Goal: Task Accomplishment & Management: Use online tool/utility

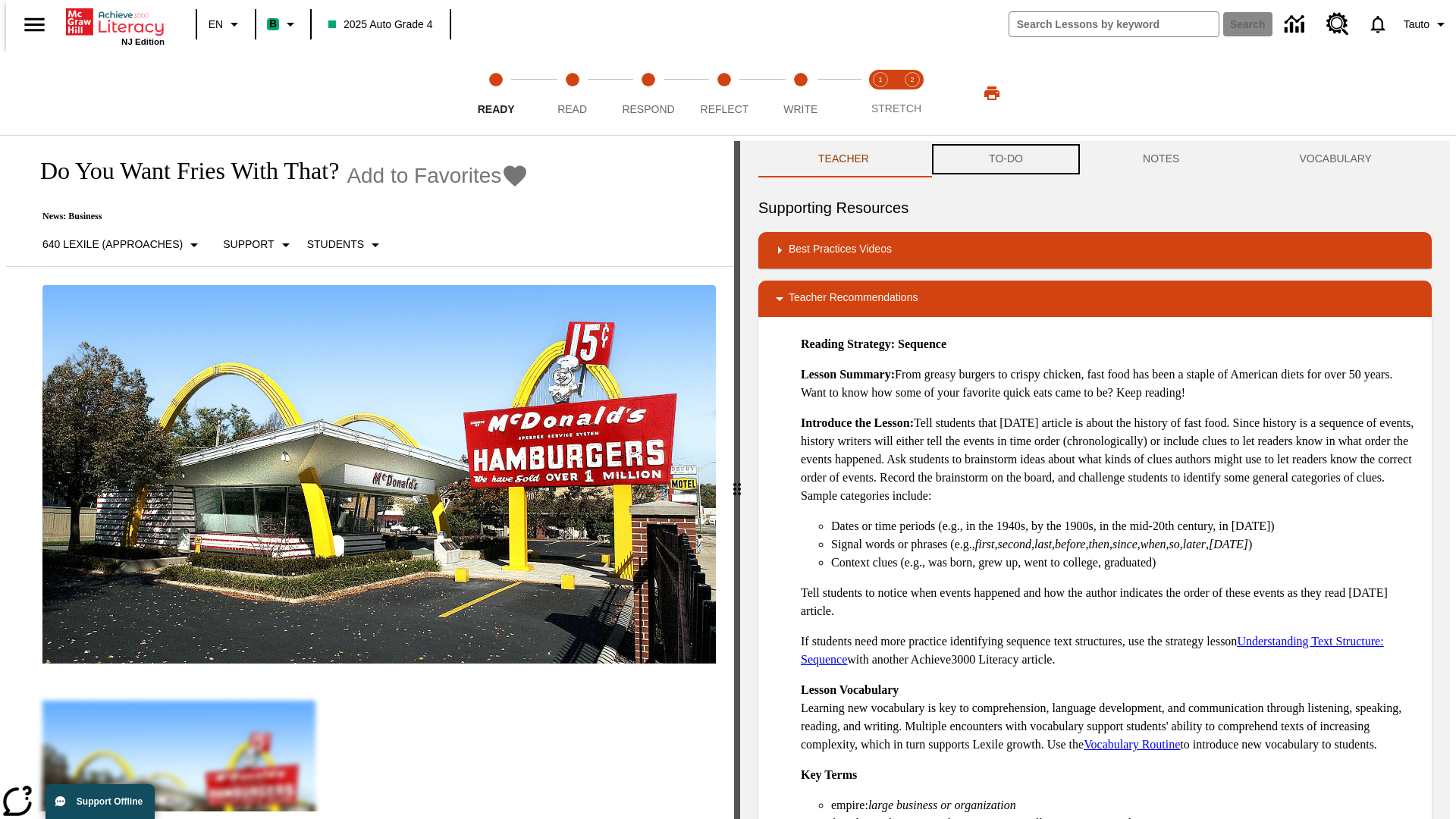
click at [1005, 159] on button "TO-DO" at bounding box center [1006, 159] width 154 height 36
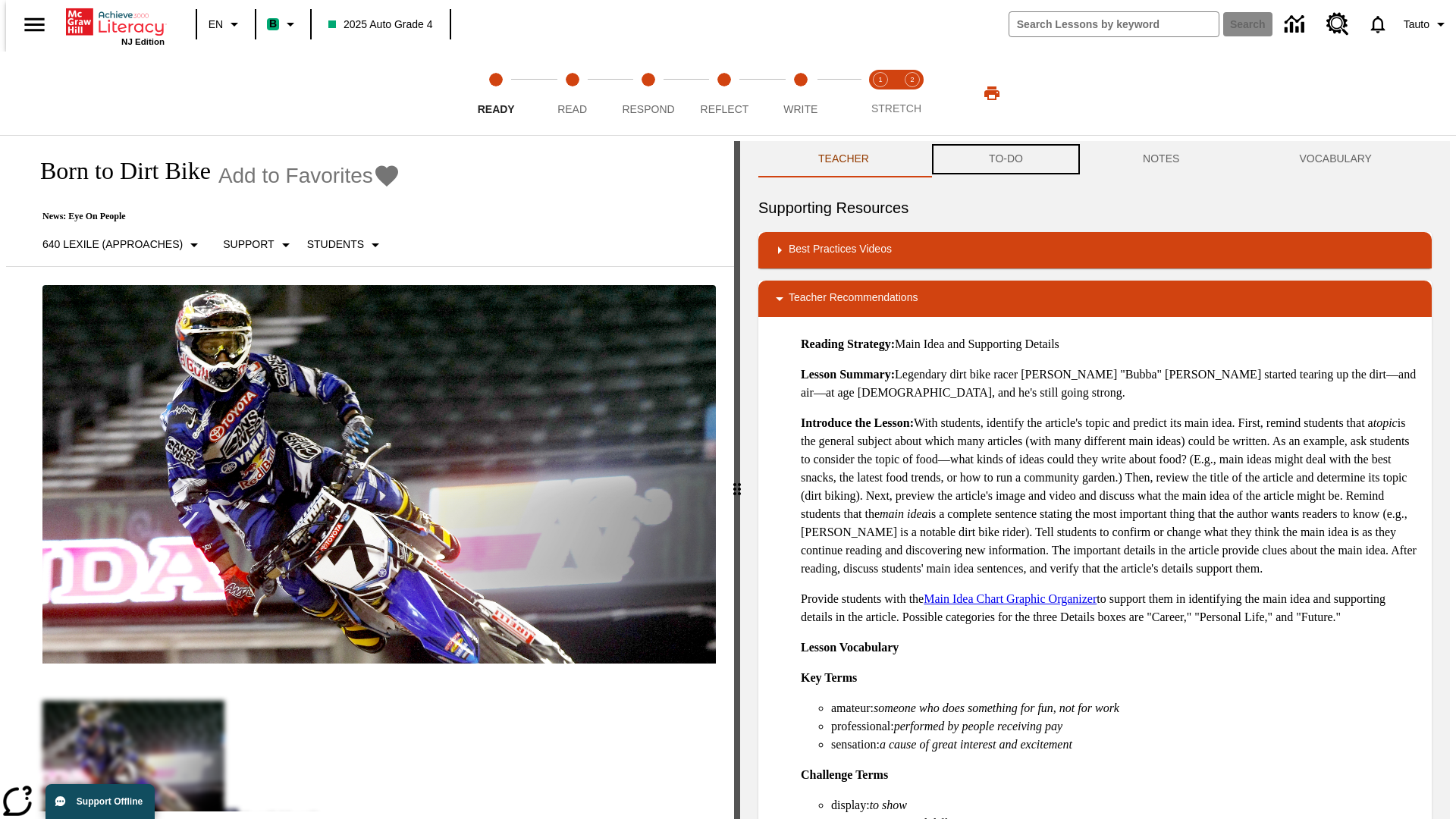
click at [1005, 159] on button "TO-DO" at bounding box center [1006, 159] width 154 height 36
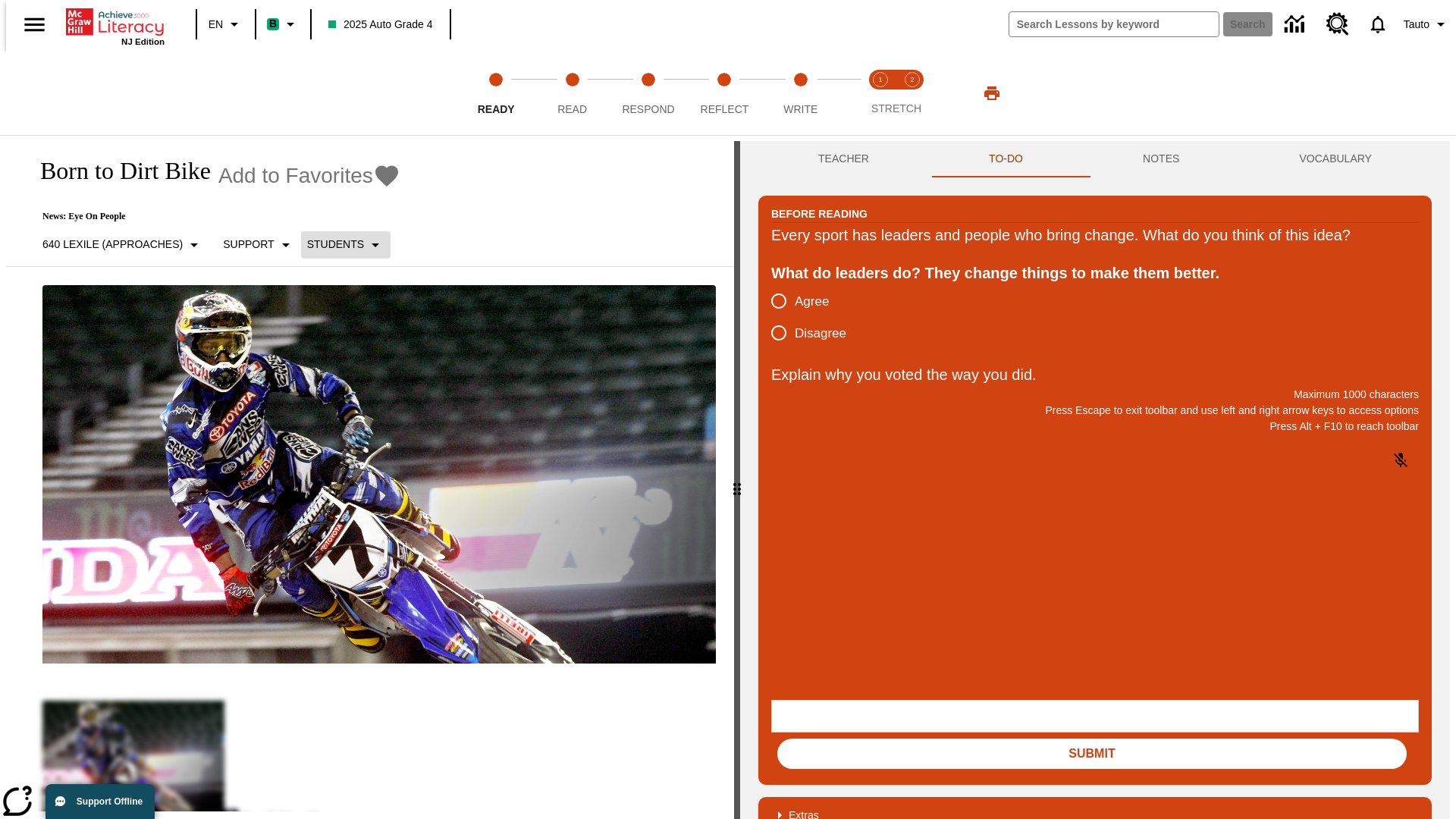
click at [337, 244] on p "Students" at bounding box center [335, 245] width 57 height 16
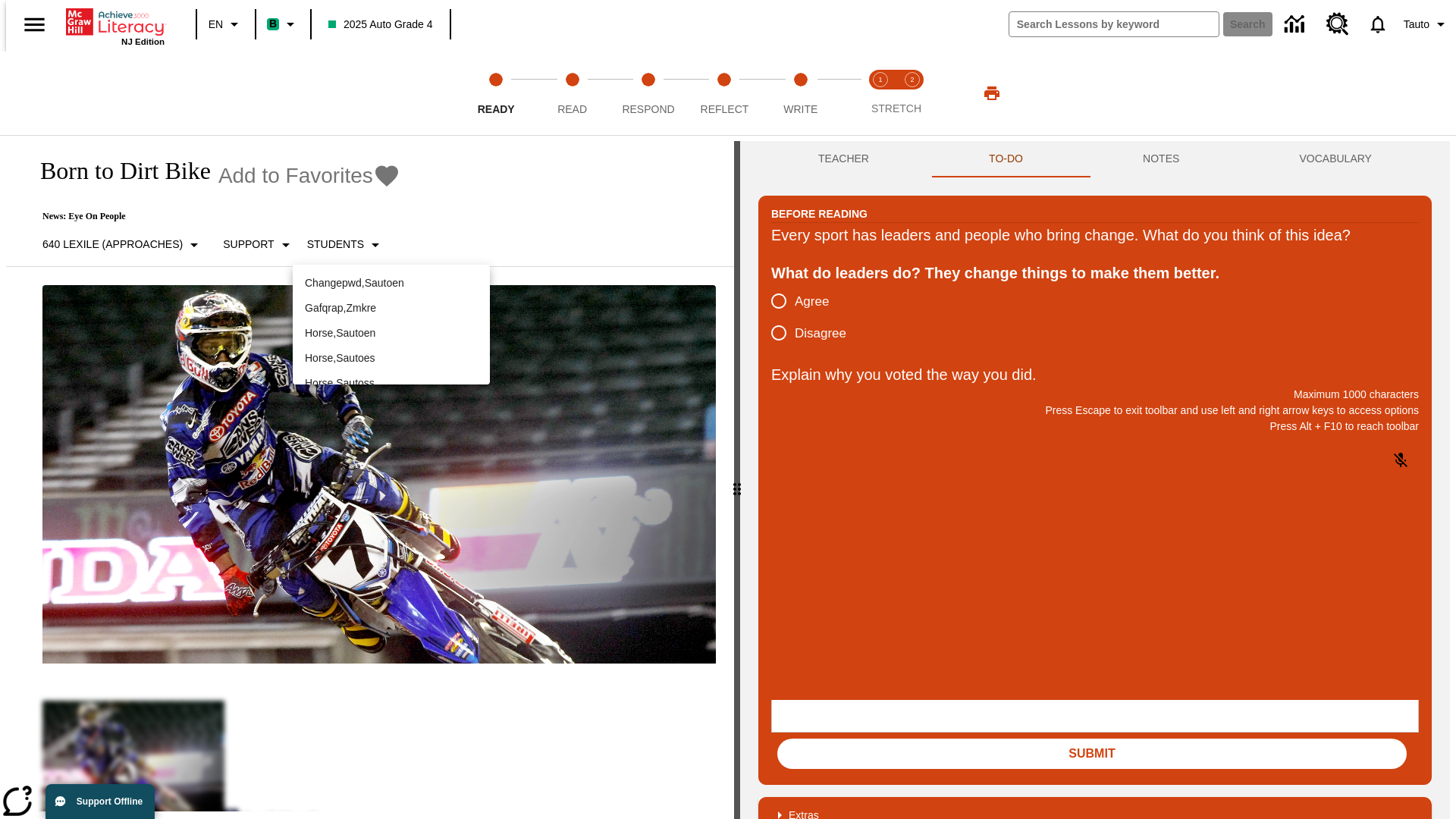
click at [391, 333] on p "Horse , Sautoen" at bounding box center [391, 333] width 173 height 16
